Goal: Task Accomplishment & Management: Complete application form

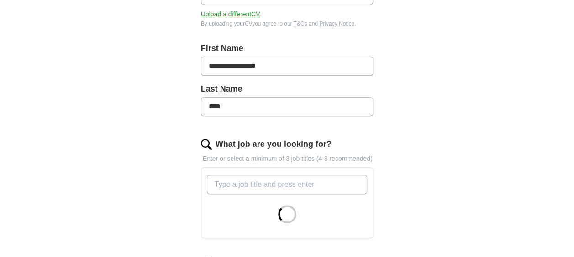
scroll to position [180, 0]
click at [309, 181] on input "What job are you looking for?" at bounding box center [287, 184] width 161 height 19
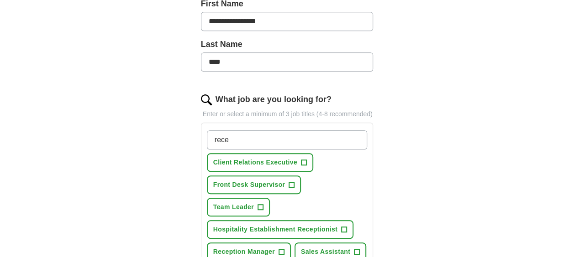
scroll to position [224, 0]
type input "receptionist"
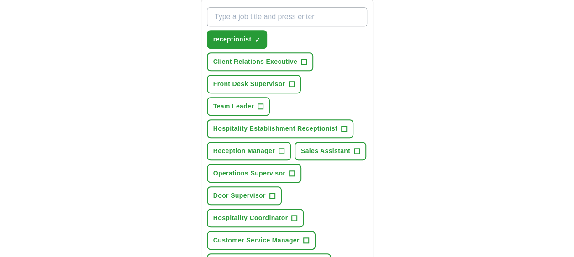
scroll to position [348, 0]
click at [342, 131] on span "+" at bounding box center [343, 128] width 5 height 7
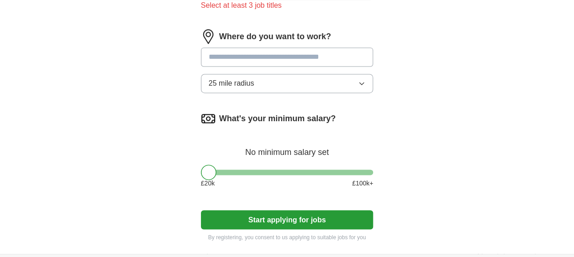
scroll to position [641, 0]
click at [273, 59] on input at bounding box center [287, 56] width 173 height 19
type input "**********"
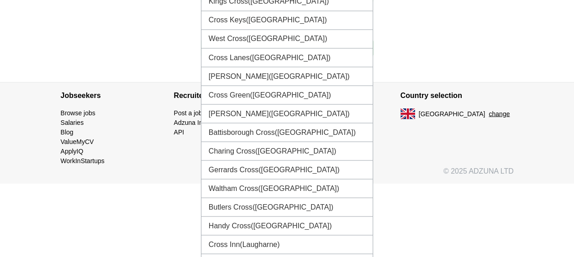
scroll to position [823, 0]
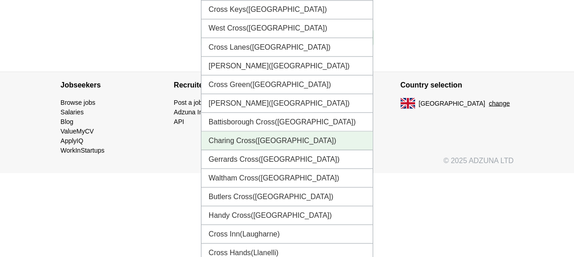
click at [300, 142] on li "Charing Cross ([GEOGRAPHIC_DATA])" at bounding box center [287, 140] width 172 height 19
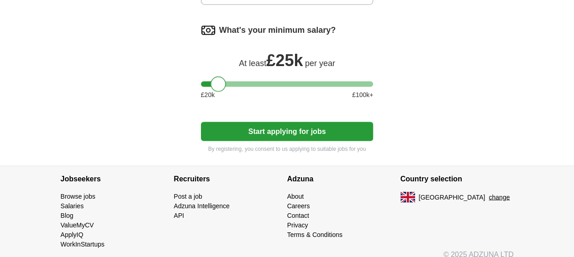
drag, startPoint x: 211, startPoint y: 84, endPoint x: 222, endPoint y: 82, distance: 10.7
click at [222, 82] on div at bounding box center [218, 84] width 16 height 16
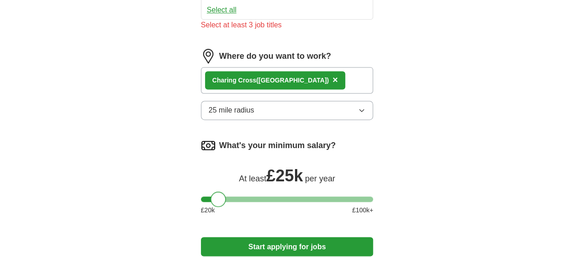
scroll to position [620, 0]
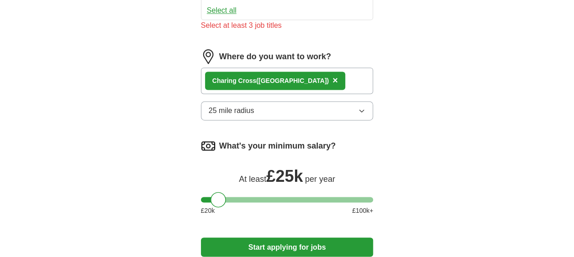
click at [362, 108] on icon "button" at bounding box center [361, 110] width 7 height 7
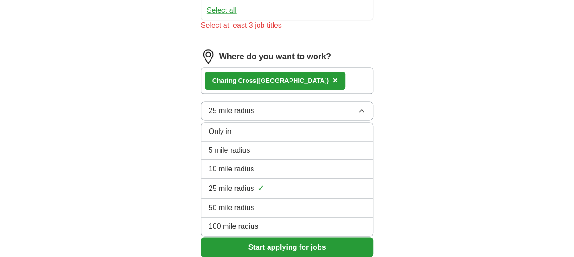
click at [330, 145] on div "5 mile radius" at bounding box center [287, 150] width 157 height 11
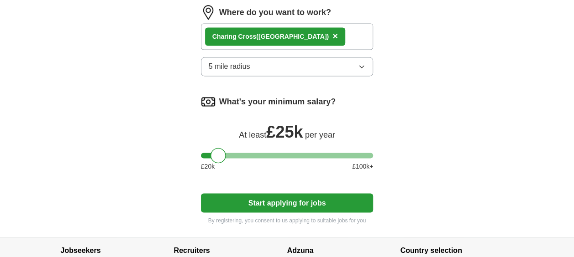
scroll to position [665, 0]
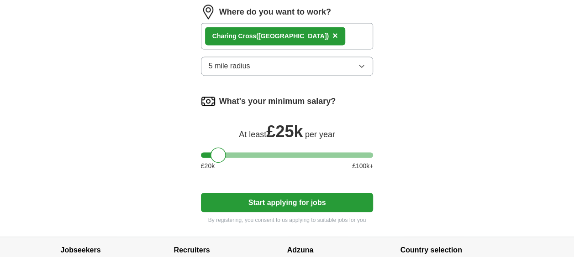
click at [361, 59] on button "5 mile radius" at bounding box center [287, 66] width 173 height 19
click at [343, 198] on button "Start applying for jobs" at bounding box center [287, 202] width 173 height 19
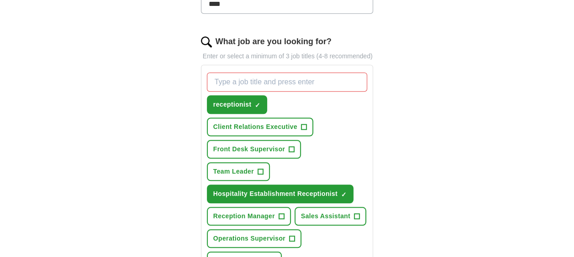
scroll to position [281, 0]
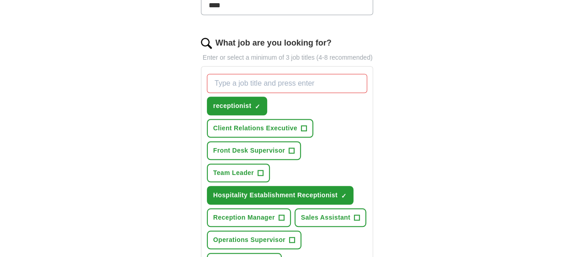
click at [275, 79] on input "What job are you looking for?" at bounding box center [287, 83] width 161 height 19
type input "front of house"
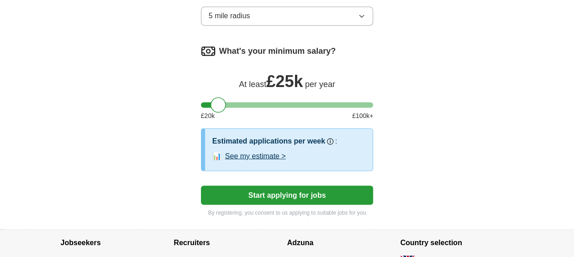
scroll to position [714, 0]
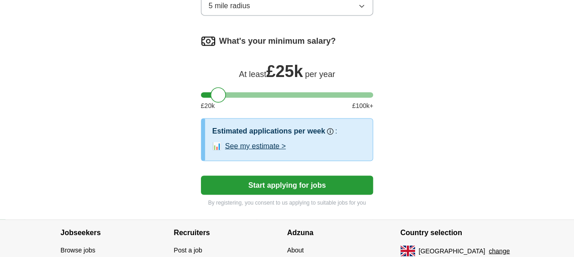
click at [316, 182] on button "Start applying for jobs" at bounding box center [287, 185] width 173 height 19
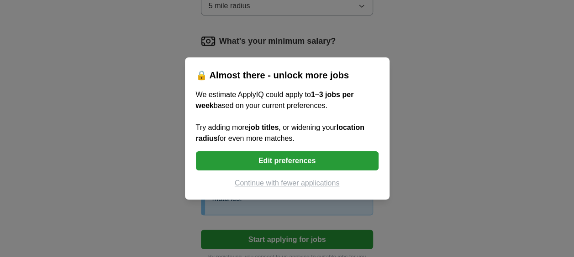
click at [444, 105] on div "🔒 Almost there - unlock more jobs We estimate ApplyIQ could apply to 1–3 jobs p…" at bounding box center [287, 128] width 574 height 257
click at [326, 157] on button "Edit preferences" at bounding box center [287, 161] width 183 height 19
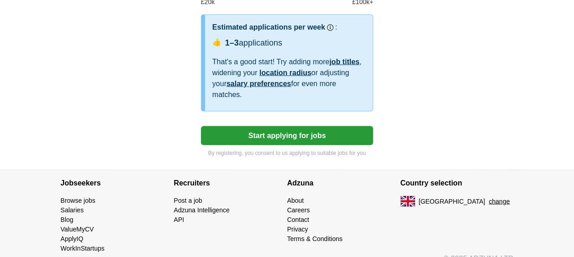
scroll to position [830, 0]
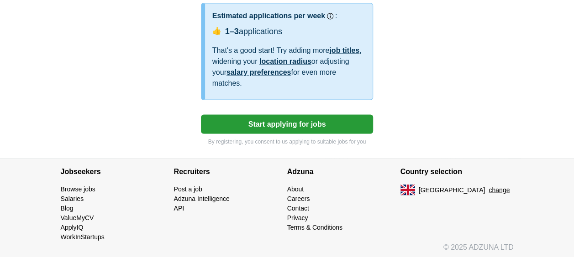
click at [342, 118] on button "Start applying for jobs" at bounding box center [287, 124] width 173 height 19
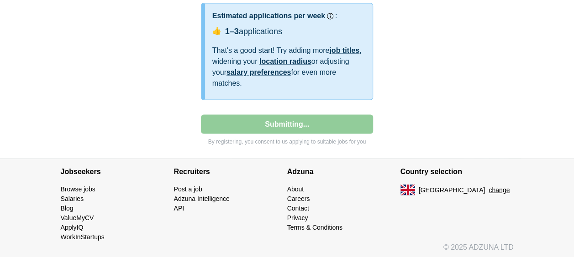
select select "**"
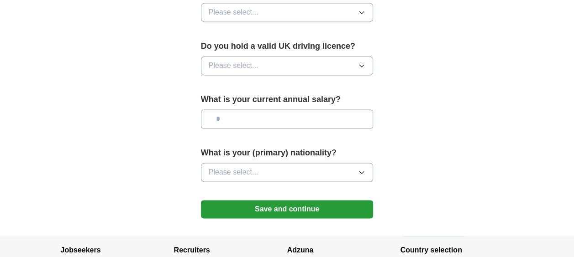
scroll to position [648, 0]
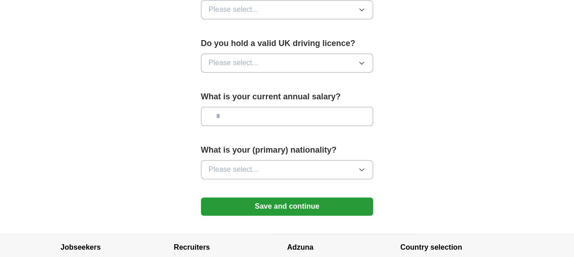
click at [358, 166] on icon "button" at bounding box center [361, 169] width 7 height 7
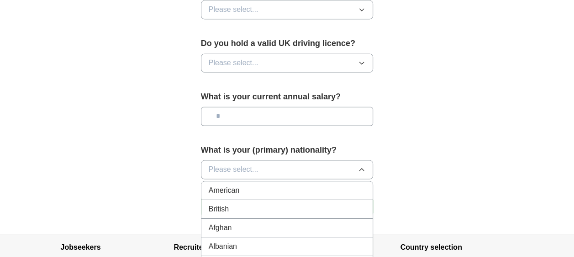
click at [330, 200] on li "British" at bounding box center [287, 209] width 172 height 19
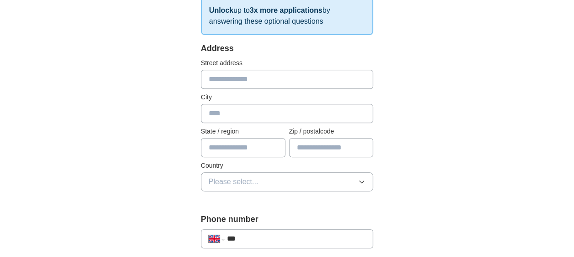
scroll to position [168, 0]
